Goal: Information Seeking & Learning: Learn about a topic

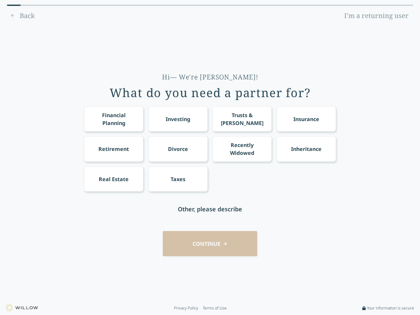
click at [210, 157] on div "Financial Planning Investing Trusts & [PERSON_NAME] Insurance Retirement Divorc…" at bounding box center [210, 148] width 252 height 85
click at [114, 119] on div "Financial Planning" at bounding box center [113, 119] width 47 height 16
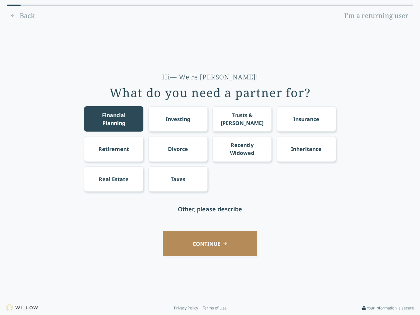
click at [178, 119] on div "Investing" at bounding box center [178, 119] width 25 height 8
click at [242, 119] on div "Trusts & [PERSON_NAME]" at bounding box center [242, 119] width 47 height 16
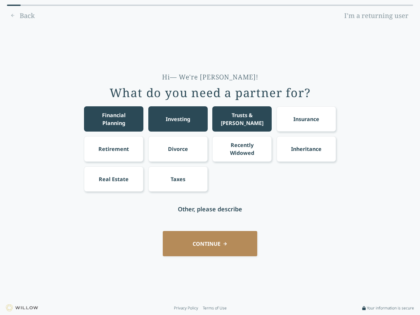
click at [306, 119] on div "Insurance" at bounding box center [306, 119] width 26 height 8
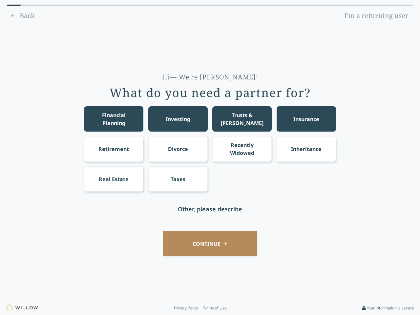
click at [114, 149] on div "Retirement" at bounding box center [113, 149] width 31 height 8
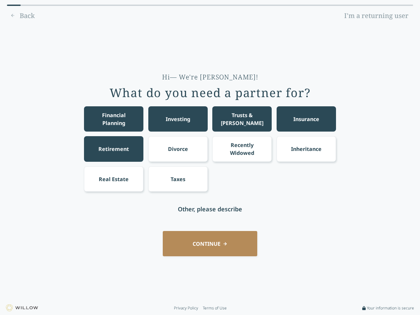
click at [178, 149] on div "Divorce" at bounding box center [178, 149] width 20 height 8
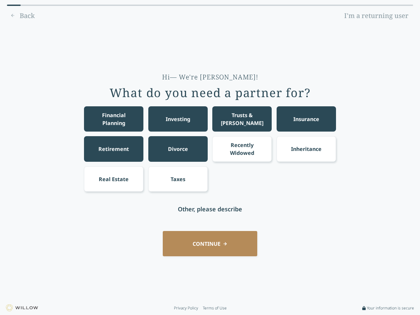
click at [242, 149] on div "Recently Widowed" at bounding box center [242, 149] width 47 height 16
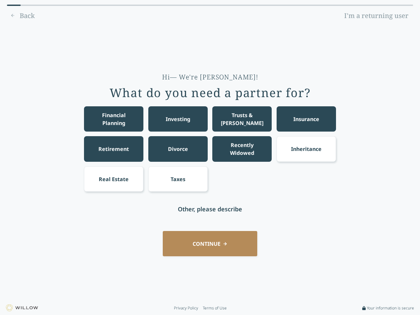
click at [306, 149] on div "Inheritance" at bounding box center [306, 149] width 31 height 8
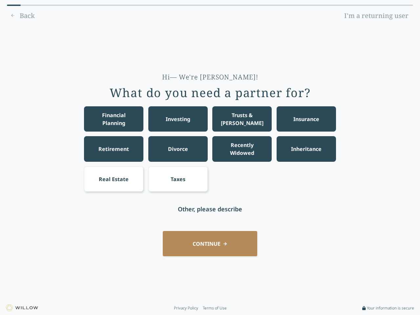
click at [114, 179] on div "Real Estate" at bounding box center [114, 179] width 30 height 8
